Goal: Transaction & Acquisition: Purchase product/service

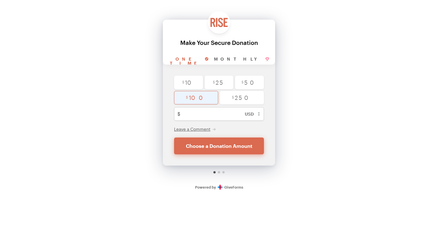
click at [204, 97] on input "radio" at bounding box center [196, 97] width 44 height 13
radio input "true"
type input "100"
checkbox input "false"
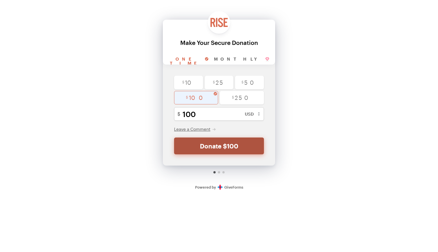
click at [223, 146] on button "Donate $100" at bounding box center [219, 145] width 90 height 17
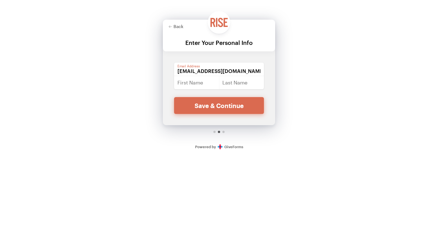
type input "[EMAIL_ADDRESS][DOMAIN_NAME]"
type input "[PERSON_NAME]"
click at [298, 85] on div "Back Back Enter Your Personal Info For your generous donation of $100 One time …" at bounding box center [219, 77] width 438 height 155
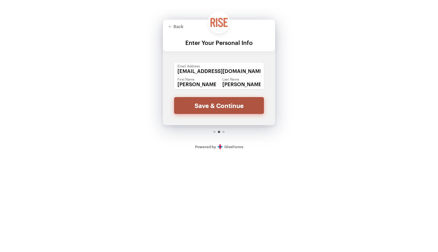
click at [218, 107] on button "Save & Continue" at bounding box center [219, 105] width 90 height 17
checkbox input "false"
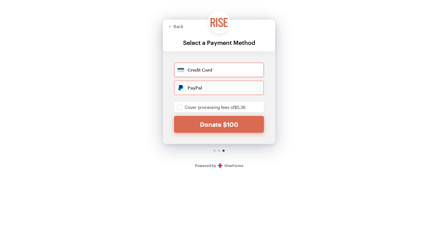
click at [194, 69] on input "radio" at bounding box center [219, 70] width 90 height 15
radio input "true"
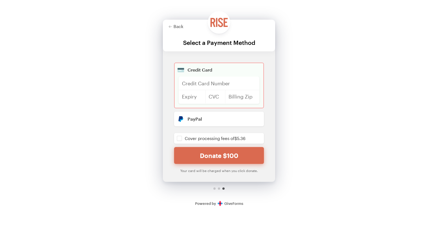
click at [206, 81] on div at bounding box center [218, 83] width 81 height 13
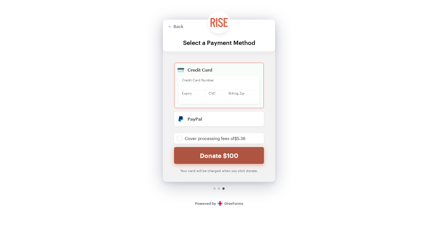
click at [225, 158] on button "Donate $100" at bounding box center [219, 155] width 90 height 17
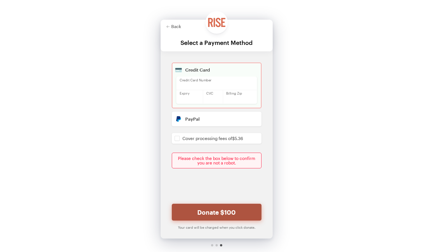
click at [231, 210] on button "Donate $100" at bounding box center [217, 212] width 90 height 17
checkbox input "false"
